Goal: Find specific page/section: Find specific page/section

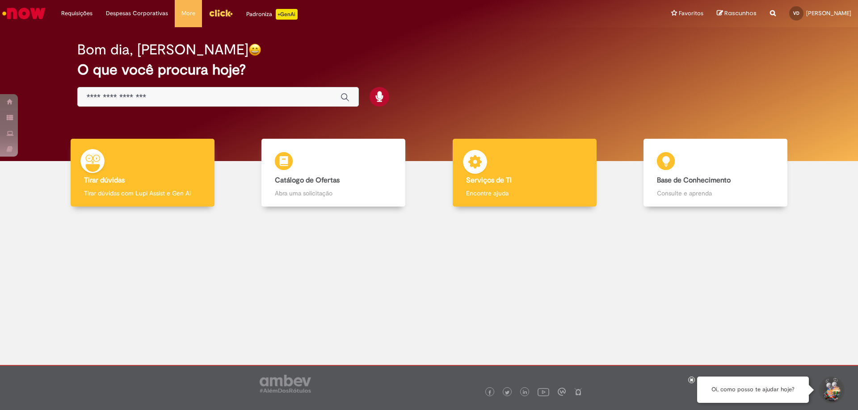
click at [487, 155] on img at bounding box center [474, 163] width 27 height 27
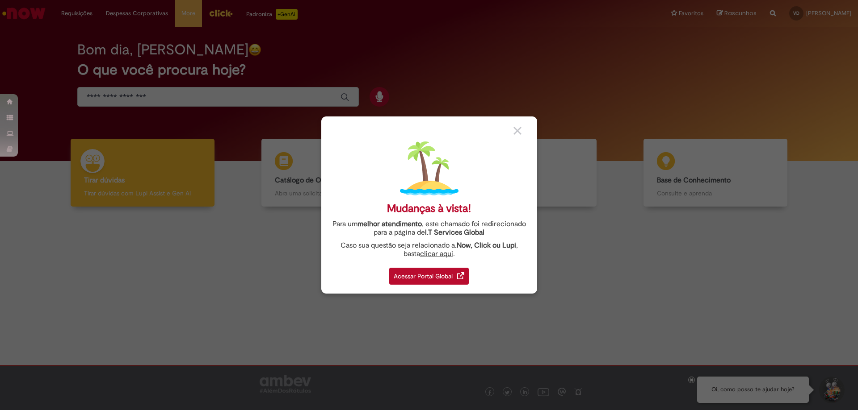
click at [445, 277] on div "Acessar Portal Global" at bounding box center [428, 276] width 79 height 17
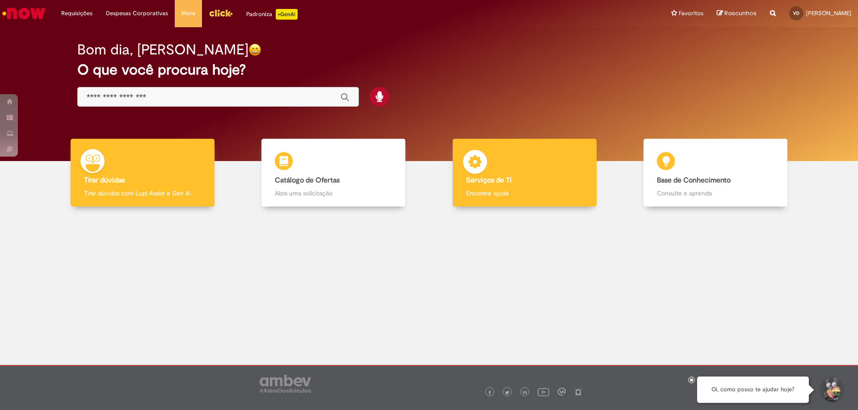
click at [551, 167] on div "Serviços de TI Serviços de TI Encontre ajuda" at bounding box center [524, 173] width 144 height 68
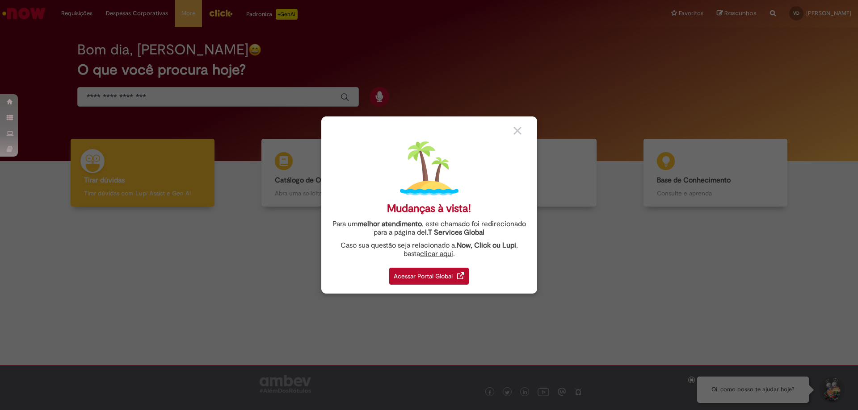
click at [426, 281] on div "Acessar Portal Global" at bounding box center [428, 276] width 79 height 17
